Goal: Task Accomplishment & Management: Manage account settings

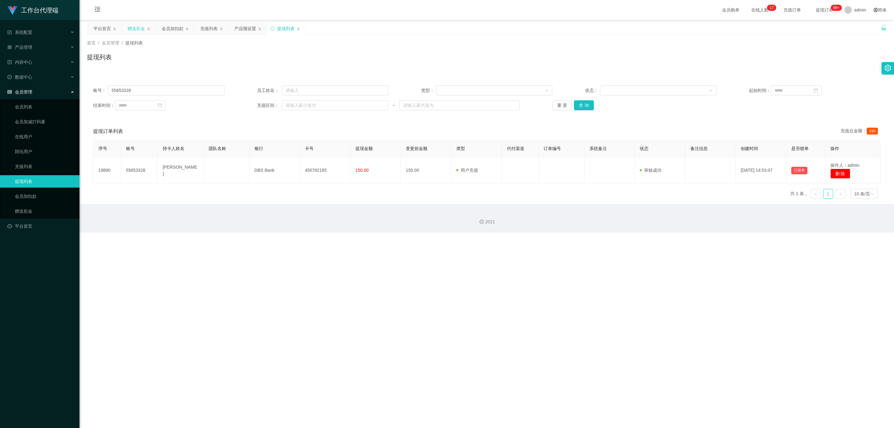
click at [132, 29] on div "赠送彩金" at bounding box center [136, 29] width 17 height 12
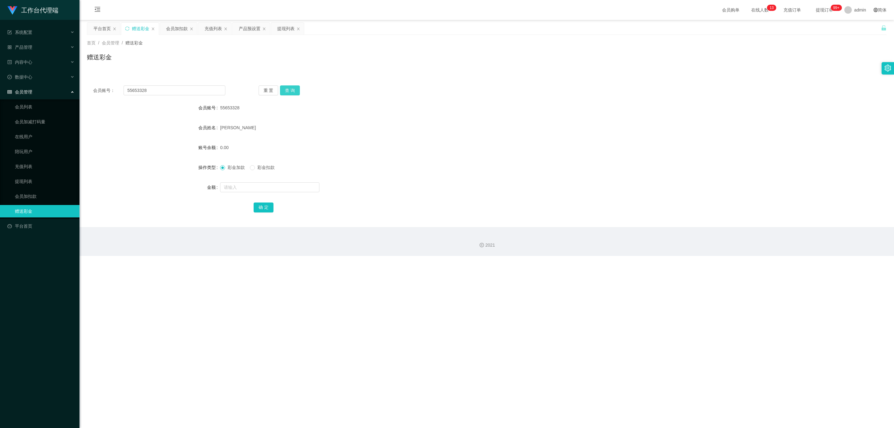
click at [293, 89] on button "查 询" at bounding box center [290, 90] width 20 height 10
click at [255, 187] on input "text" at bounding box center [269, 187] width 99 height 10
type input "100"
click at [266, 205] on button "确 定" at bounding box center [264, 207] width 20 height 10
drag, startPoint x: 150, startPoint y: 91, endPoint x: 116, endPoint y: 90, distance: 34.2
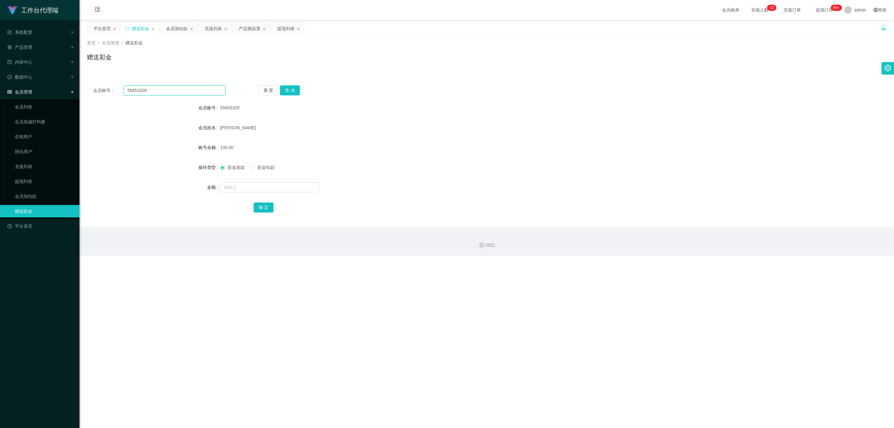
click at [116, 90] on div "会员账号： 55653328" at bounding box center [159, 90] width 132 height 10
drag, startPoint x: 295, startPoint y: 93, endPoint x: 297, endPoint y: 105, distance: 12.2
click at [295, 94] on button "查 询" at bounding box center [290, 90] width 20 height 10
click at [412, 76] on div "会员账号： 55653328 重 置 查 询 会员账号 55653328 会员姓名 [PERSON_NAME] 账号余额 100.00 操作类型 彩金加款 彩…" at bounding box center [487, 149] width 800 height 155
drag, startPoint x: 620, startPoint y: 91, endPoint x: 609, endPoint y: 96, distance: 12.4
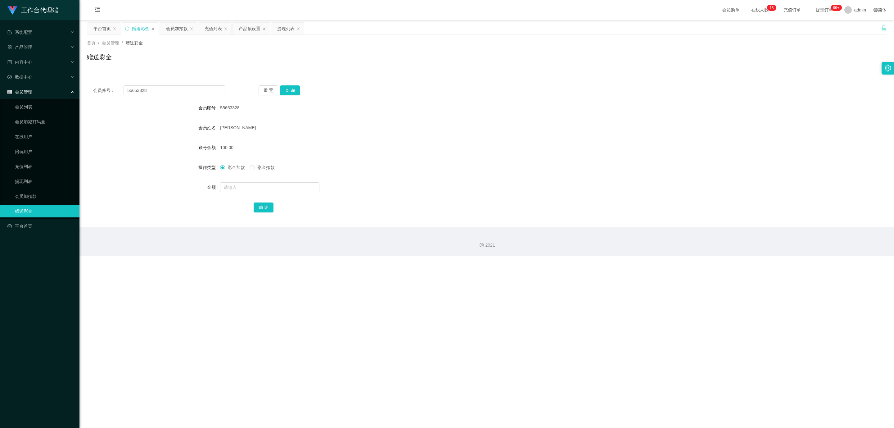
click at [619, 92] on div "会员账号： 55653328 重 置 查 询" at bounding box center [487, 90] width 800 height 10
click at [238, 185] on input "text" at bounding box center [269, 187] width 99 height 10
type input "30"
click at [265, 205] on button "确 定" at bounding box center [264, 207] width 20 height 10
click at [288, 88] on button "查 询" at bounding box center [290, 90] width 20 height 10
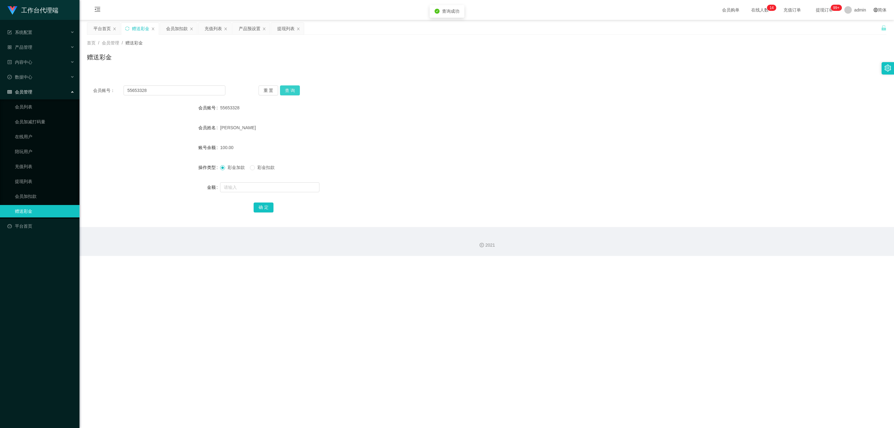
click at [288, 88] on button "查 询" at bounding box center [290, 90] width 20 height 10
click at [220, 146] on span "100.00" at bounding box center [226, 147] width 13 height 5
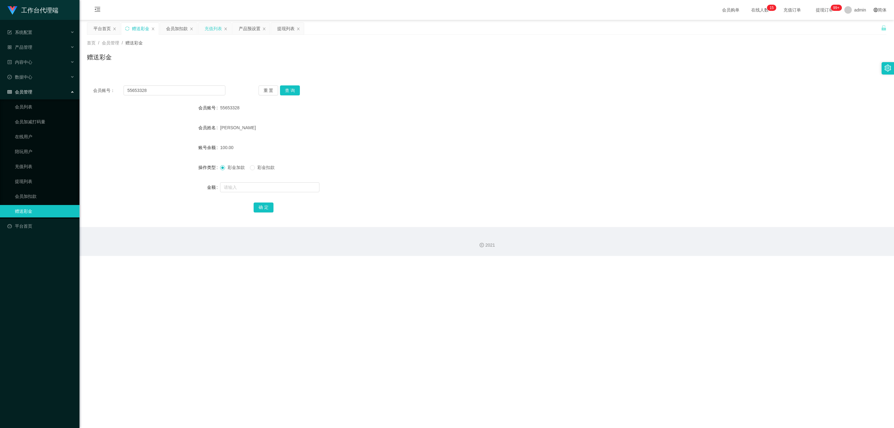
click at [214, 24] on div "充值列表" at bounding box center [213, 29] width 17 height 12
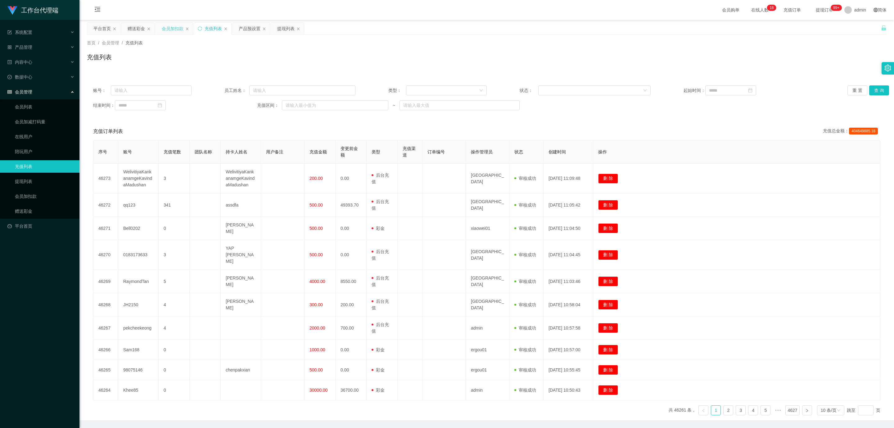
click at [171, 29] on div "会员加扣款" at bounding box center [173, 29] width 22 height 12
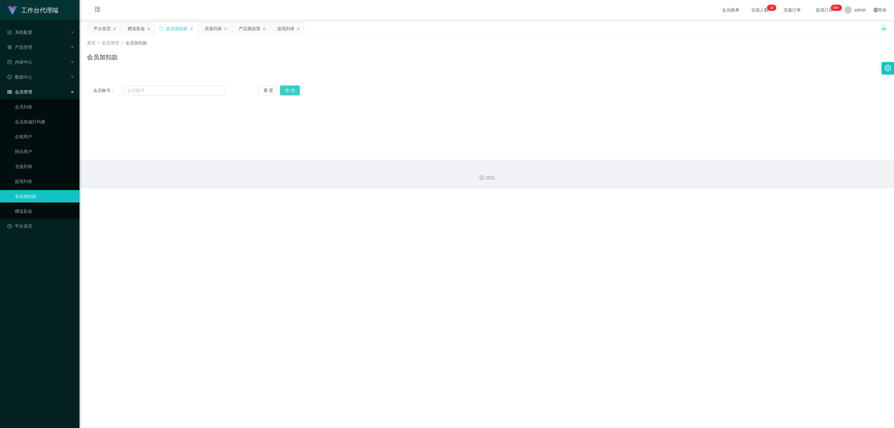
click at [286, 87] on button "查 询" at bounding box center [290, 90] width 20 height 10
click at [637, 61] on div "会员加扣款" at bounding box center [487, 59] width 800 height 14
click at [141, 89] on input "text" at bounding box center [175, 90] width 102 height 10
paste input "５５６５３３２８"
type input "５５６５３３２８"
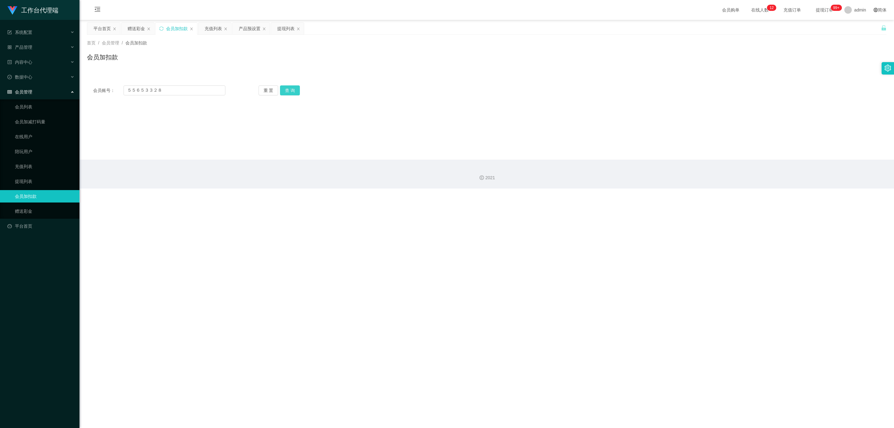
click at [293, 88] on button "查 询" at bounding box center [290, 90] width 20 height 10
click at [293, 89] on button "查 询" at bounding box center [290, 90] width 20 height 10
click at [126, 89] on input "５５６５３３２８" at bounding box center [175, 90] width 102 height 10
drag, startPoint x: 186, startPoint y: 90, endPoint x: 91, endPoint y: 88, distance: 95.7
click at [91, 88] on div "会员账号： ５５６５３３２８ 重 置 查 询" at bounding box center [487, 90] width 800 height 10
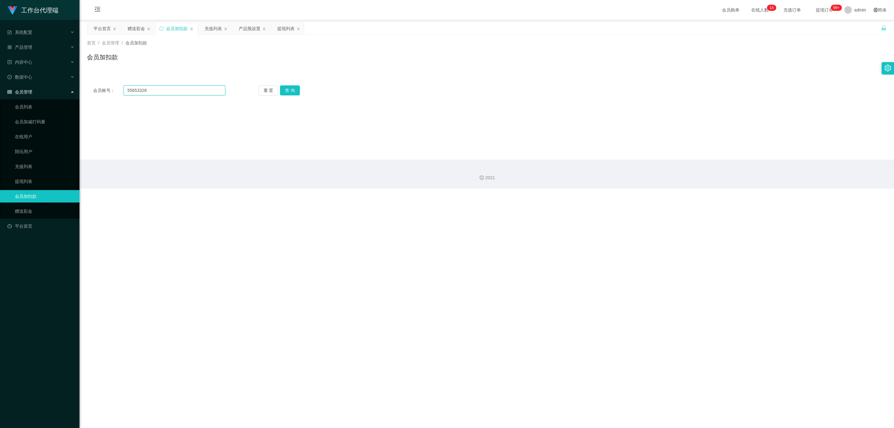
type input "55653328"
click at [282, 93] on button "查 询" at bounding box center [290, 90] width 20 height 10
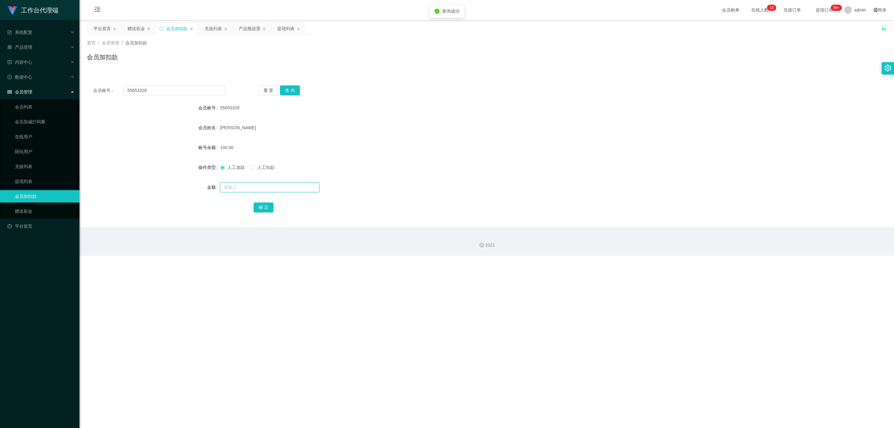
click at [241, 188] on input "text" at bounding box center [269, 187] width 99 height 10
type input "30"
click at [258, 206] on button "确 定" at bounding box center [264, 207] width 20 height 10
